Goal: Information Seeking & Learning: Learn about a topic

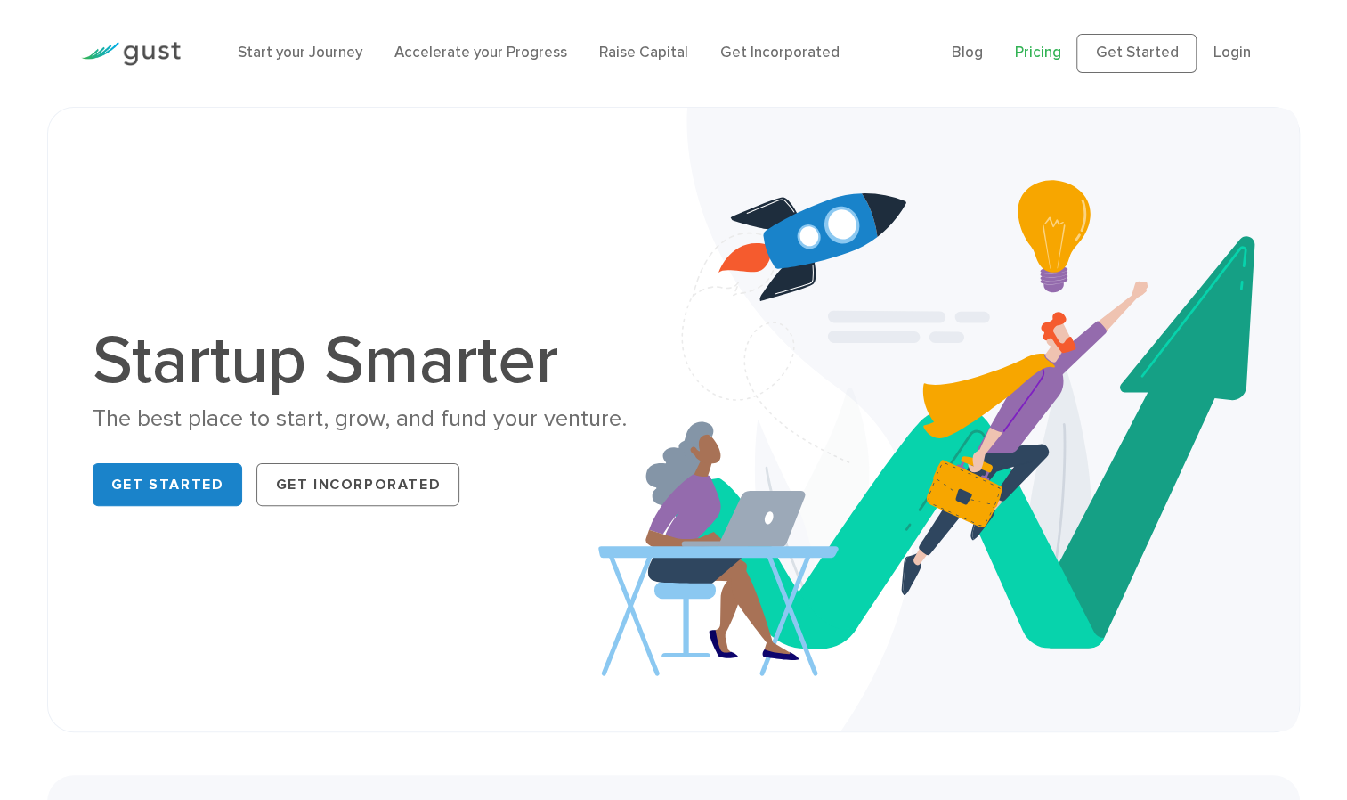
click at [1045, 52] on link "Pricing" at bounding box center [1037, 53] width 46 height 18
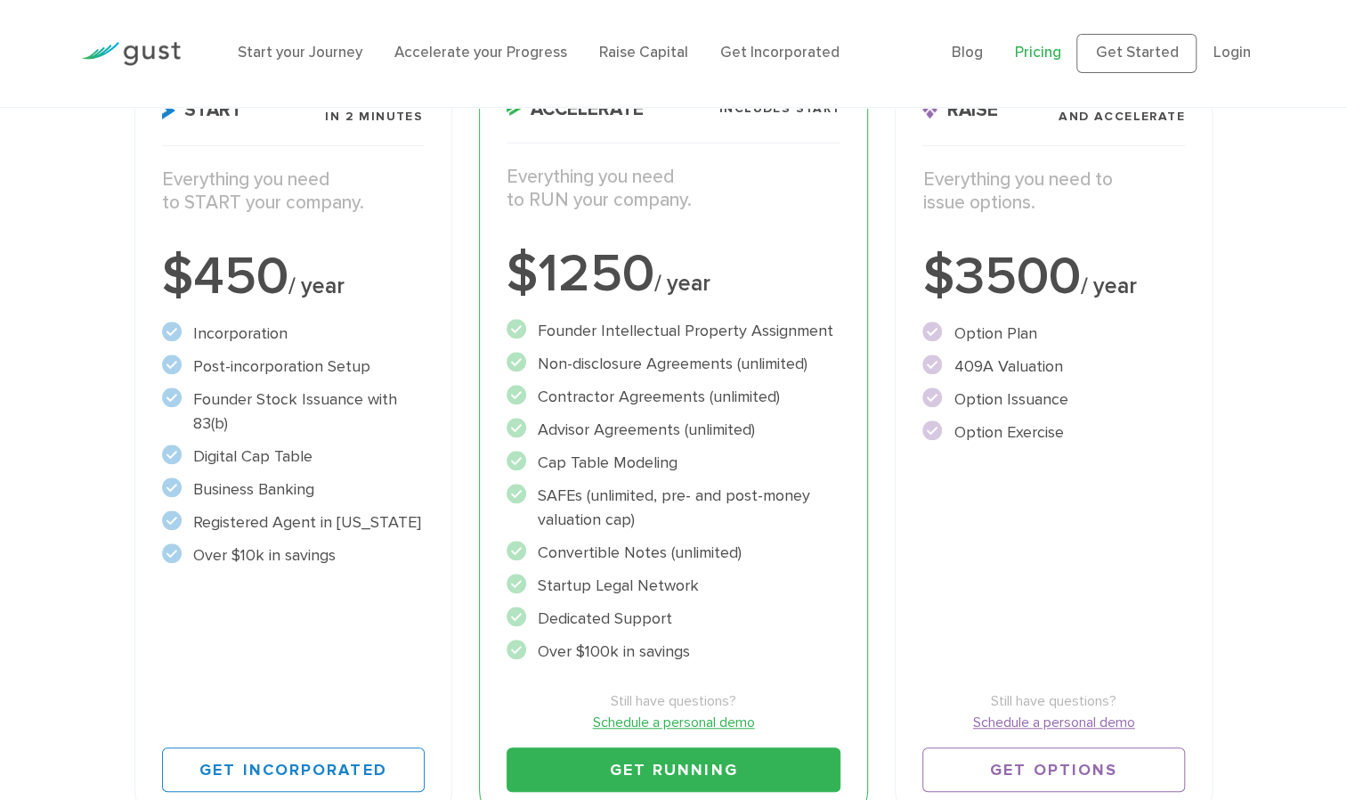
scroll to position [312, 0]
click at [541, 270] on div "$1250 / year" at bounding box center [674, 273] width 335 height 53
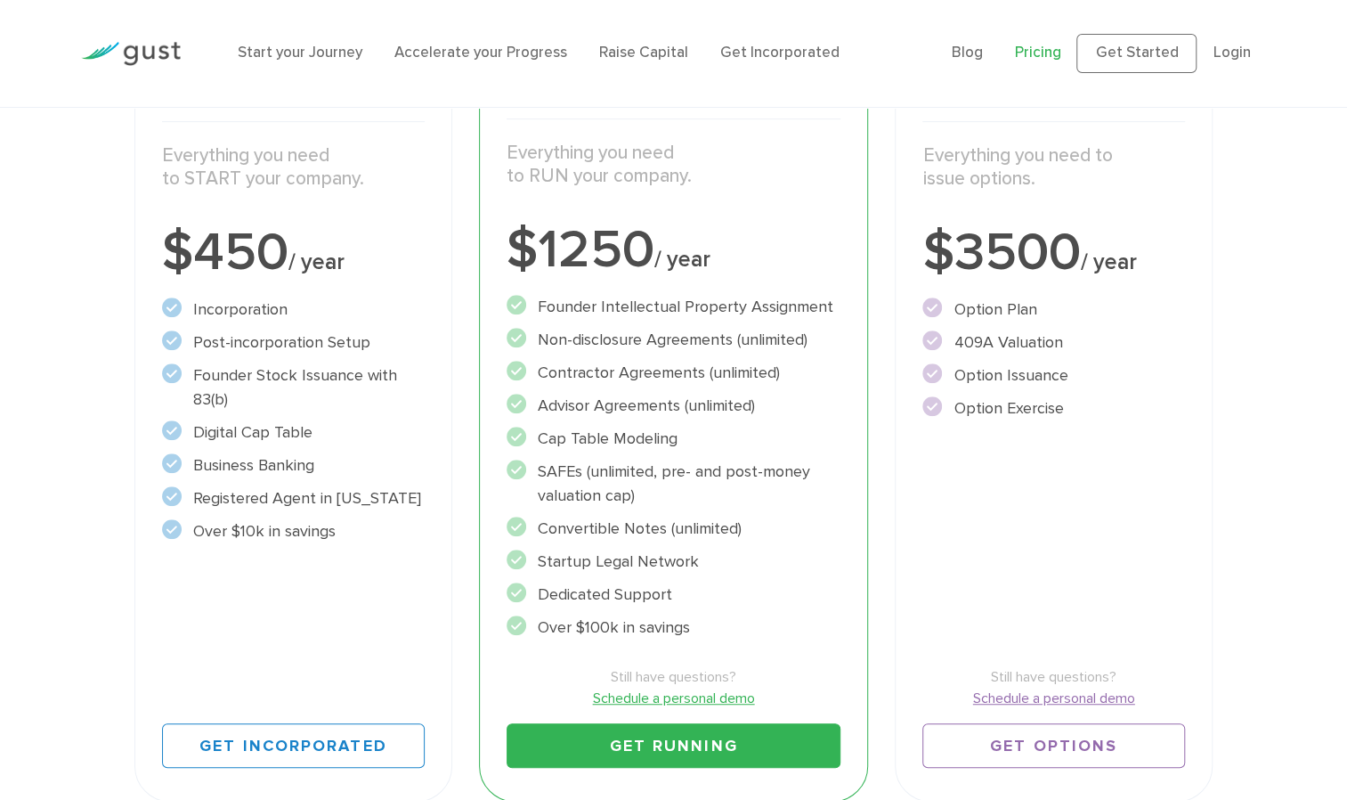
scroll to position [337, 0]
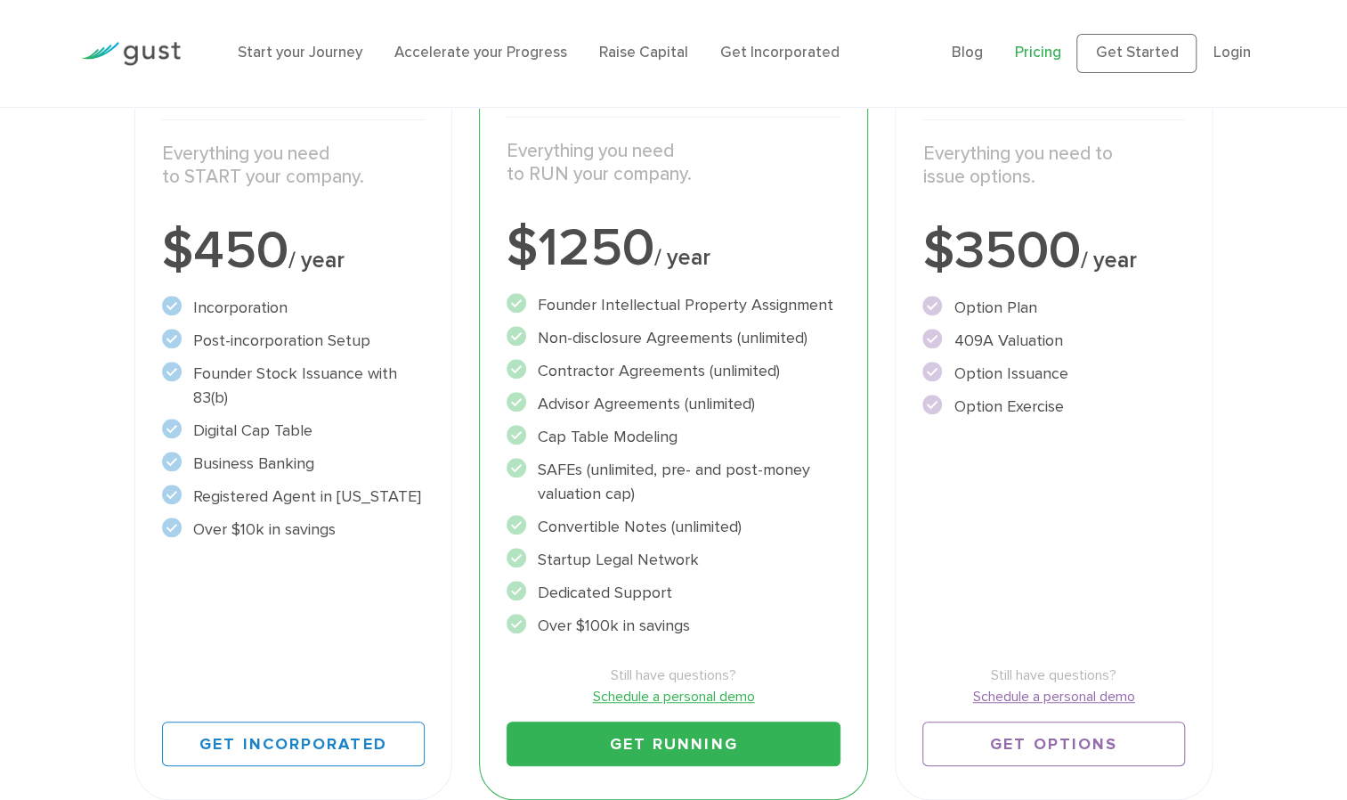
click at [749, 427] on li "Cap Table Modeling" at bounding box center [674, 437] width 335 height 24
click at [728, 429] on li "Cap Table Modeling" at bounding box center [674, 437] width 335 height 24
